Goal: Information Seeking & Learning: Learn about a topic

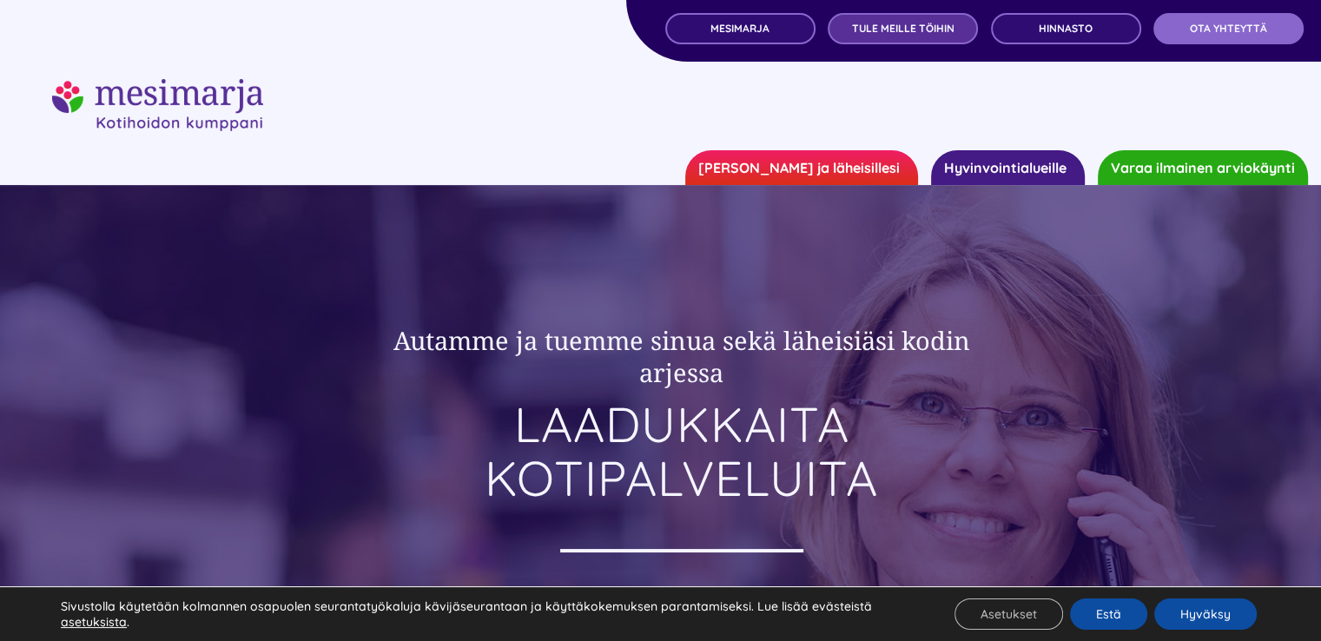
click at [872, 30] on span "TULE MEILLE TÖIHIN" at bounding box center [903, 29] width 102 height 12
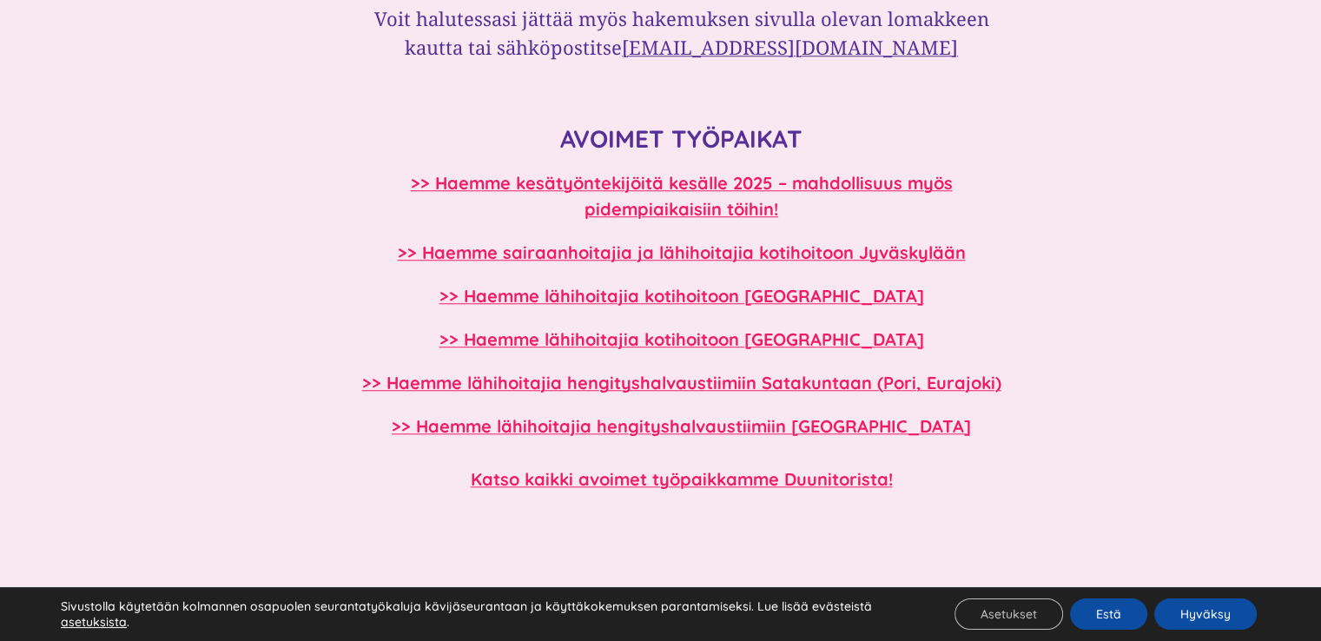
scroll to position [1649, 0]
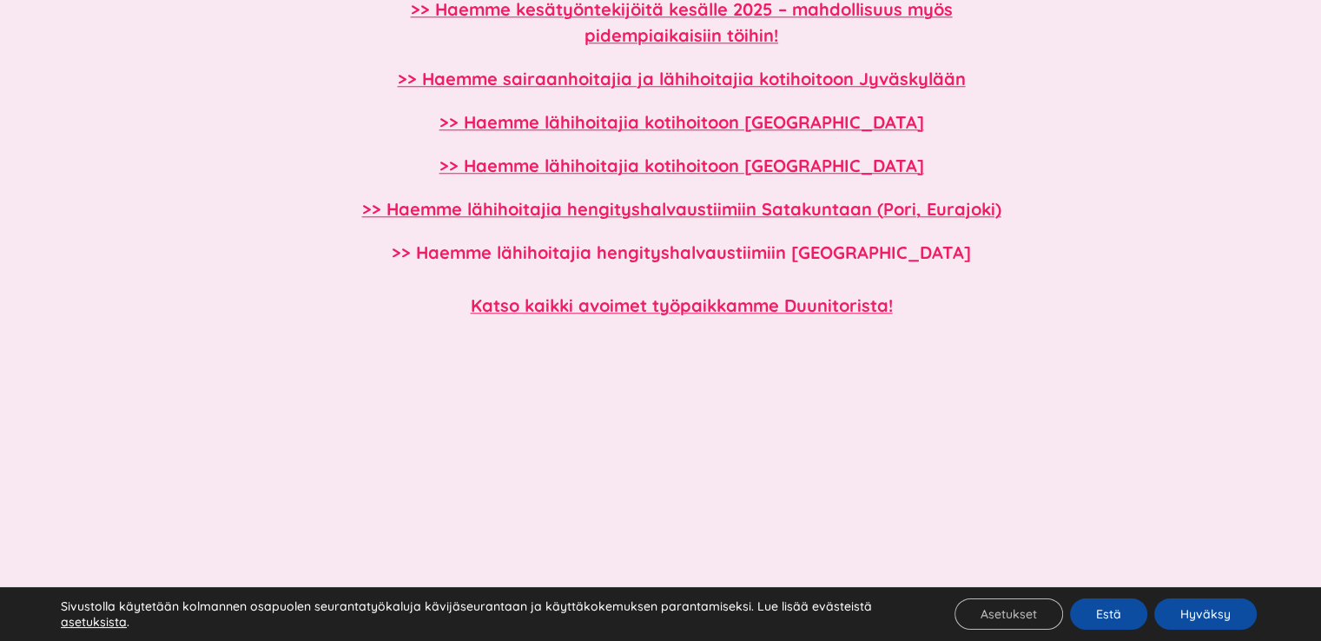
click at [839, 251] on b ">> Haemme lähihoitajia hengityshalvaustiimiin Tampereelle" at bounding box center [681, 252] width 579 height 22
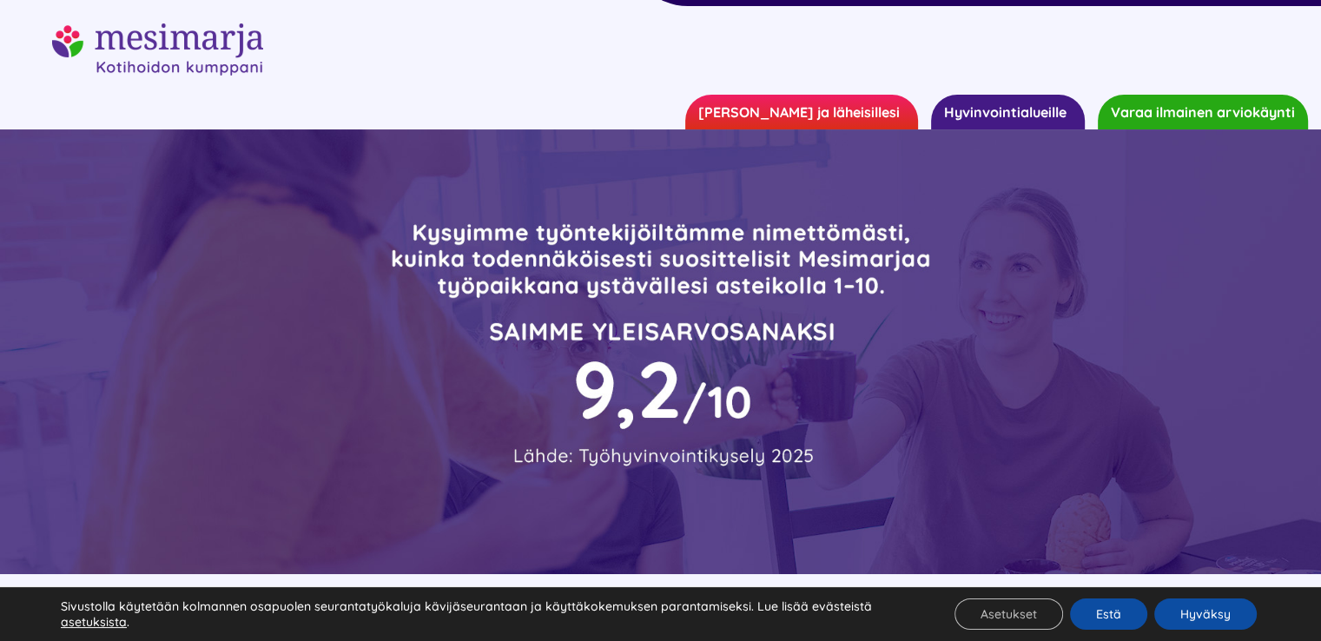
scroll to position [49, 0]
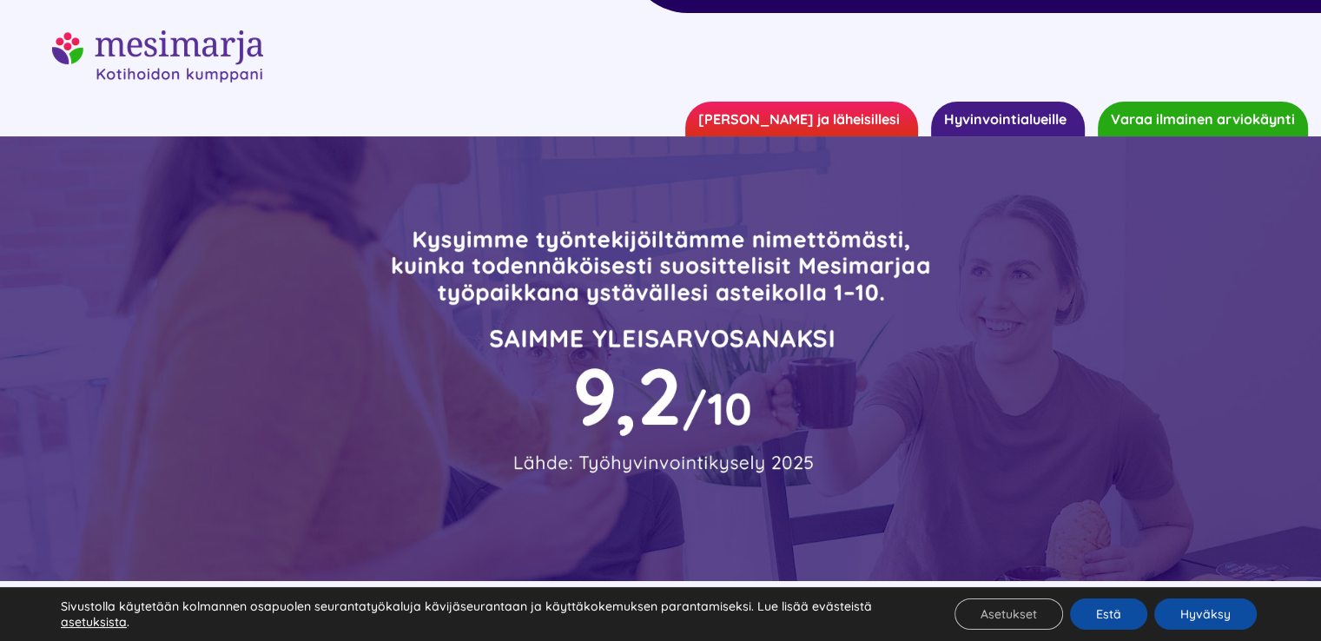
click at [1007, 64] on div at bounding box center [660, 56] width 1217 height 52
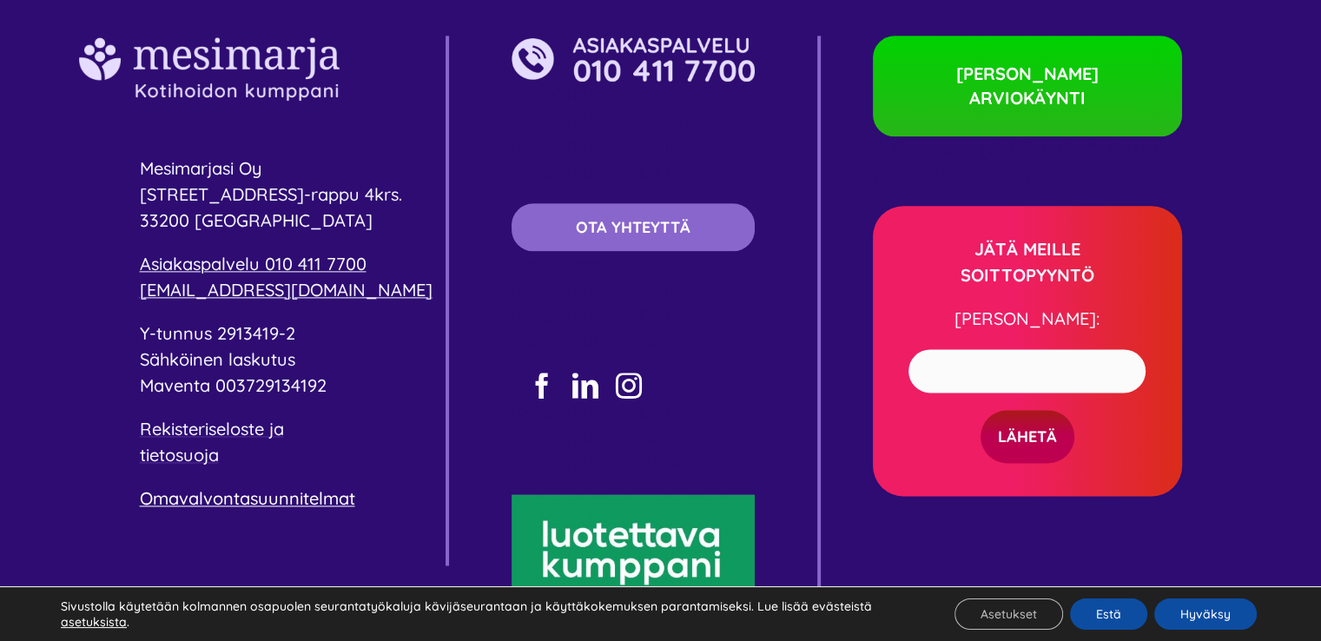
scroll to position [8895, 0]
